Goal: Task Accomplishment & Management: Manage account settings

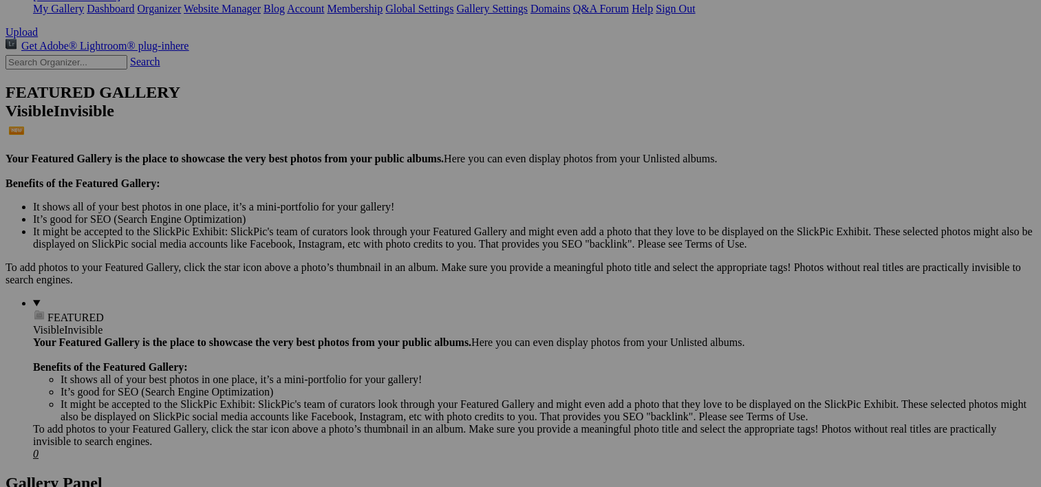
scroll to position [289, 0]
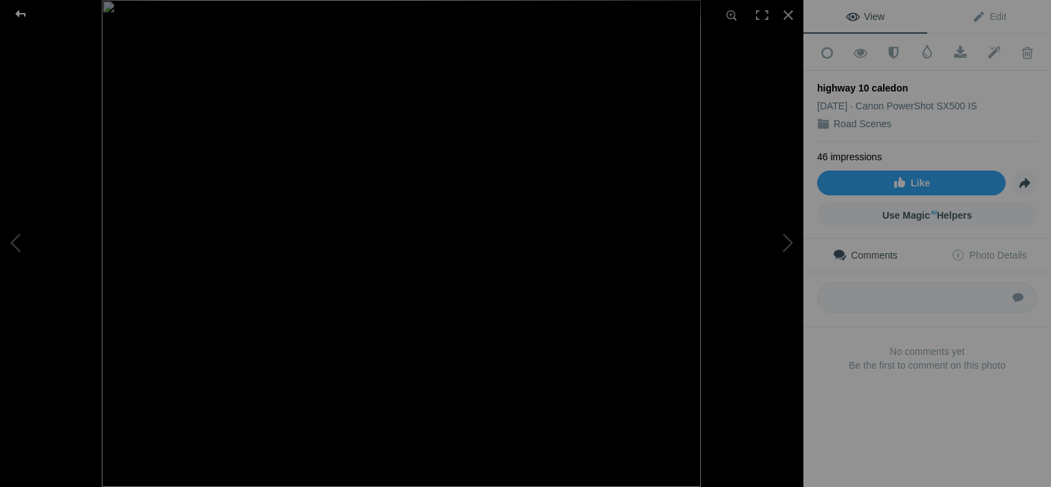
click at [18, 6] on div at bounding box center [21, 14] width 50 height 28
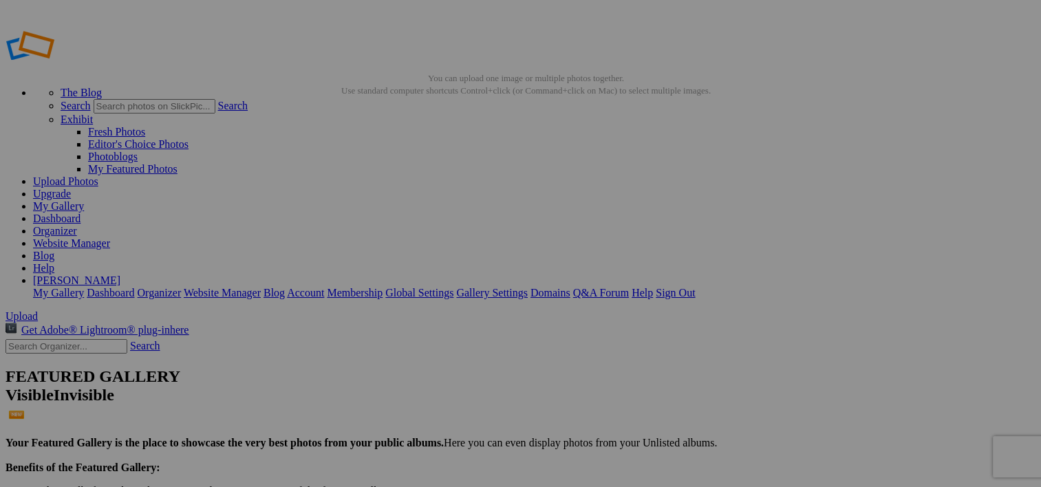
click at [388, 387] on img at bounding box center [383, 370] width 103 height 69
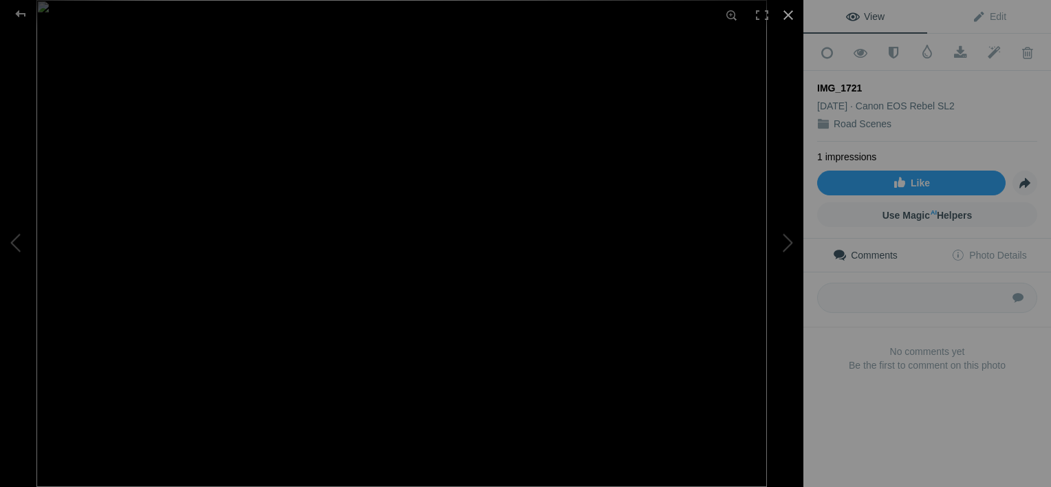
click at [787, 14] on div at bounding box center [788, 15] width 30 height 30
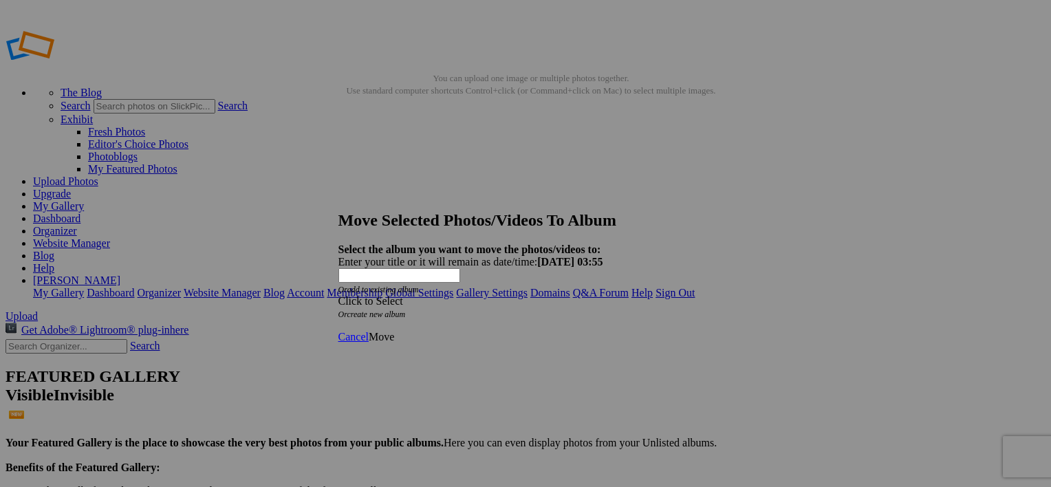
click at [338, 295] on span at bounding box center [338, 301] width 0 height 12
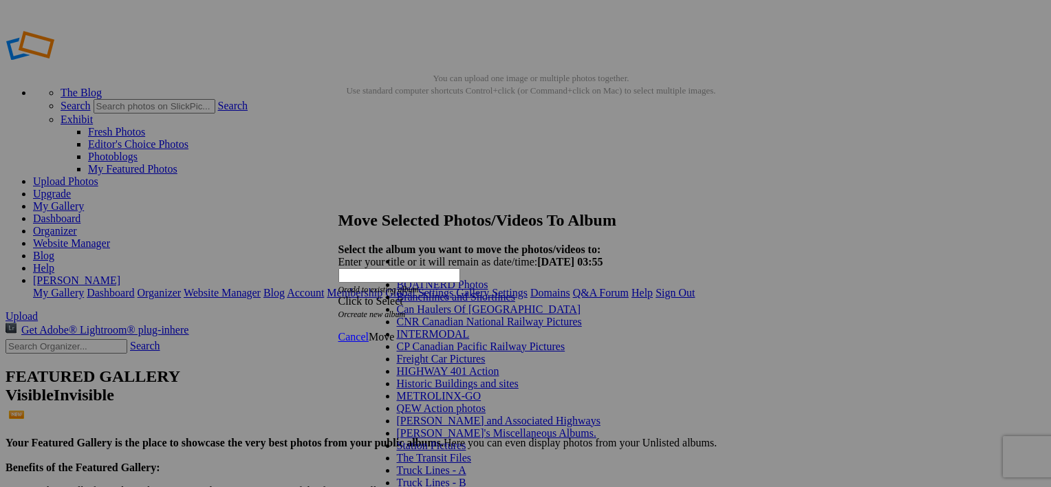
scroll to position [146, 0]
click at [470, 427] on span "[PERSON_NAME]'s Miscellaneous Albums." at bounding box center [496, 433] width 199 height 12
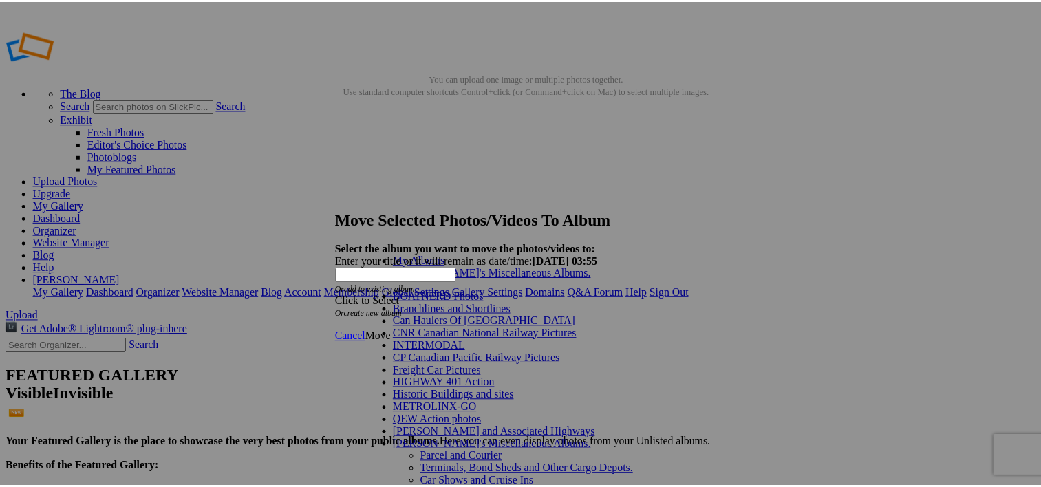
scroll to position [74, 0]
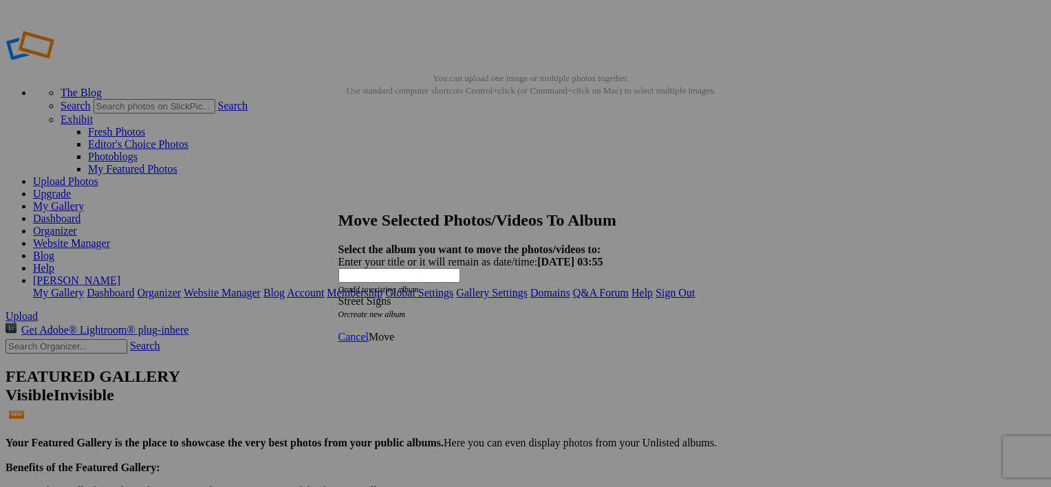
click at [394, 331] on span "Move" at bounding box center [381, 337] width 25 height 12
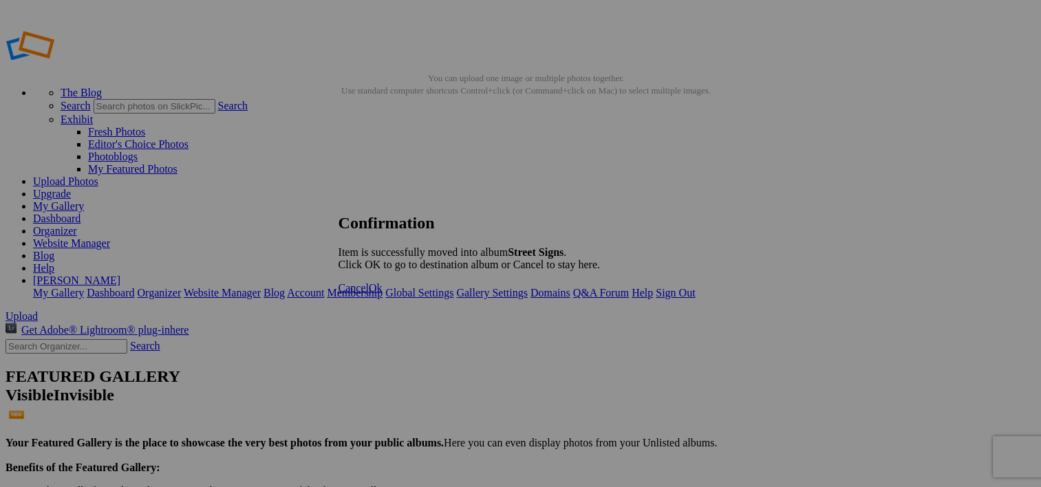
click at [382, 294] on link "Ok" at bounding box center [376, 288] width 14 height 12
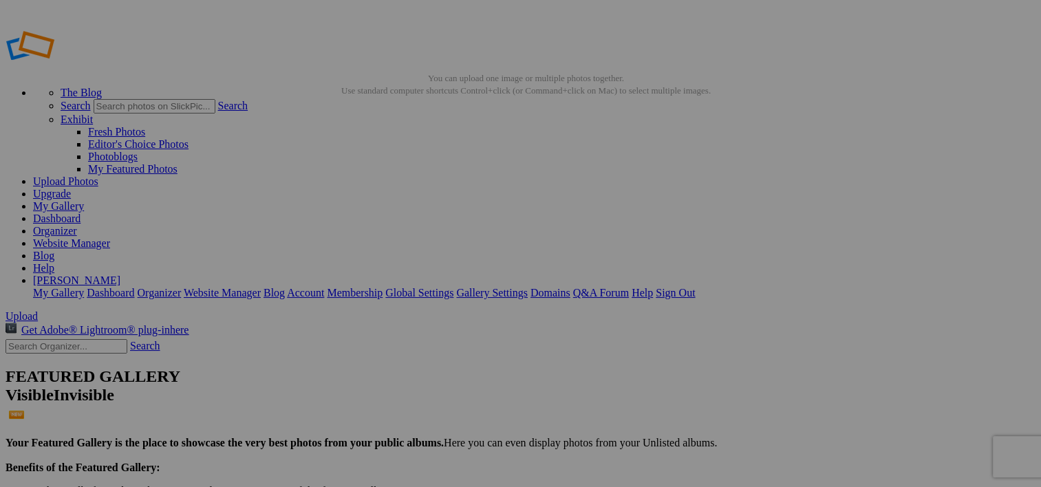
click at [402, 202] on img at bounding box center [383, 205] width 103 height 69
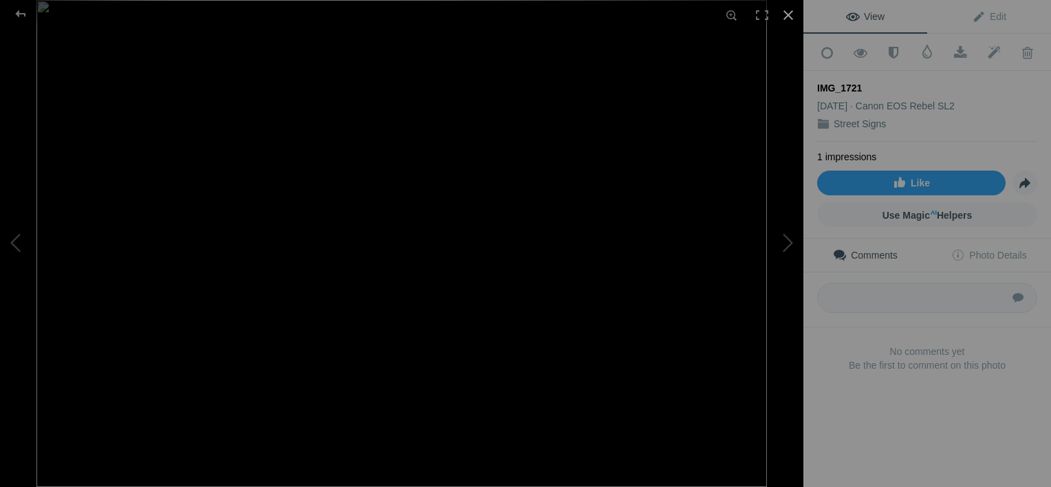
click at [790, 12] on div at bounding box center [788, 15] width 30 height 30
